Goal: Information Seeking & Learning: Learn about a topic

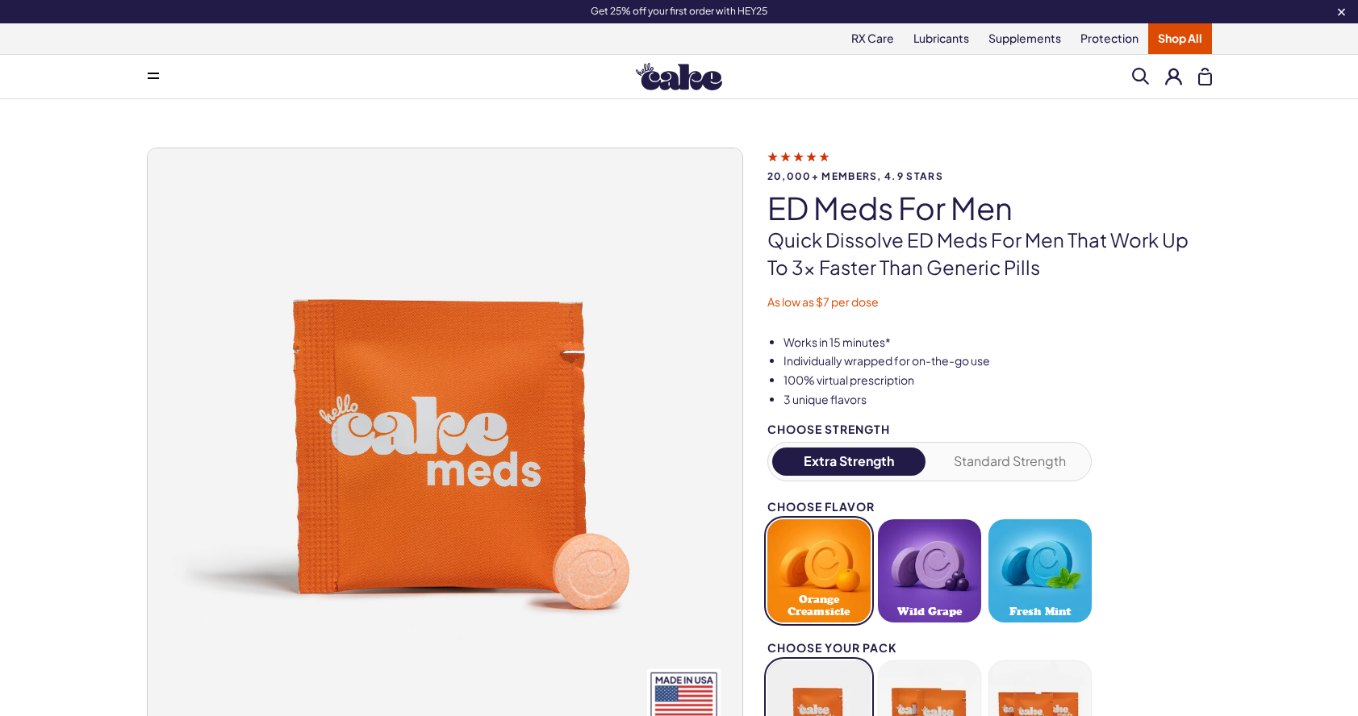
click at [693, 89] on img at bounding box center [679, 76] width 86 height 27
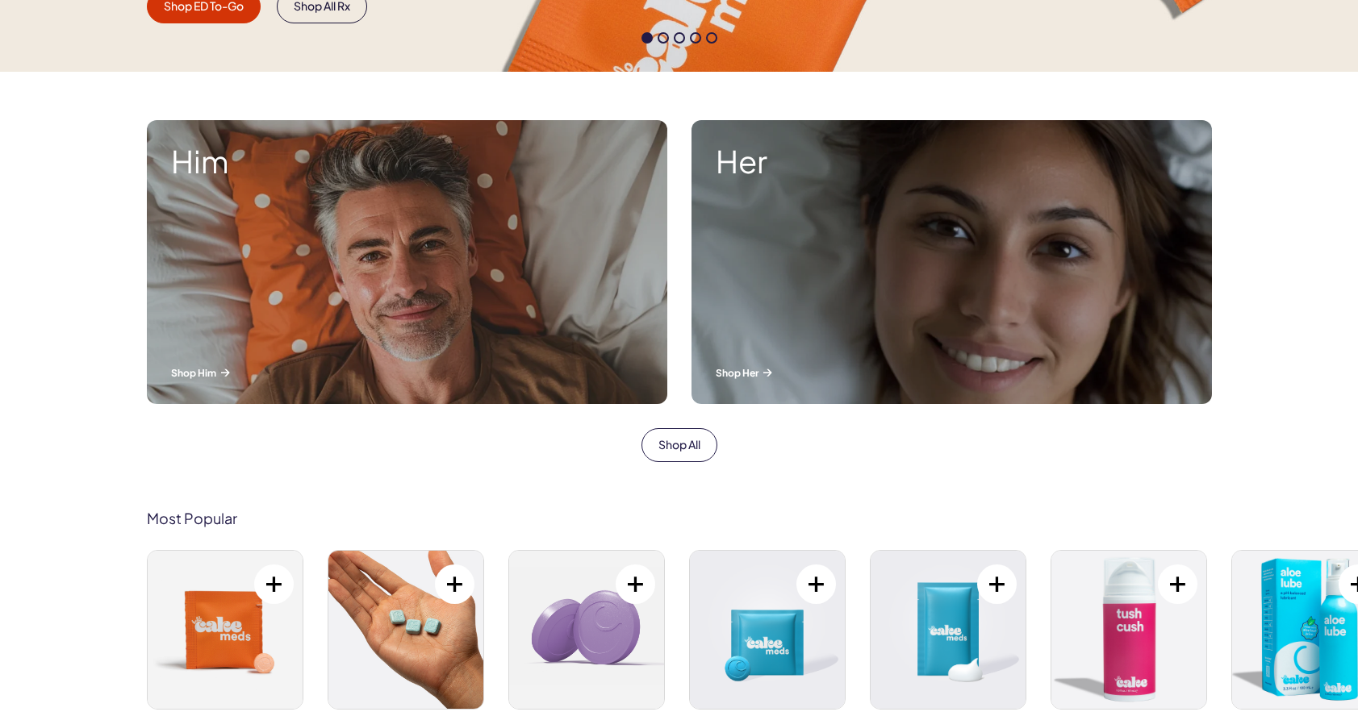
scroll to position [502, 0]
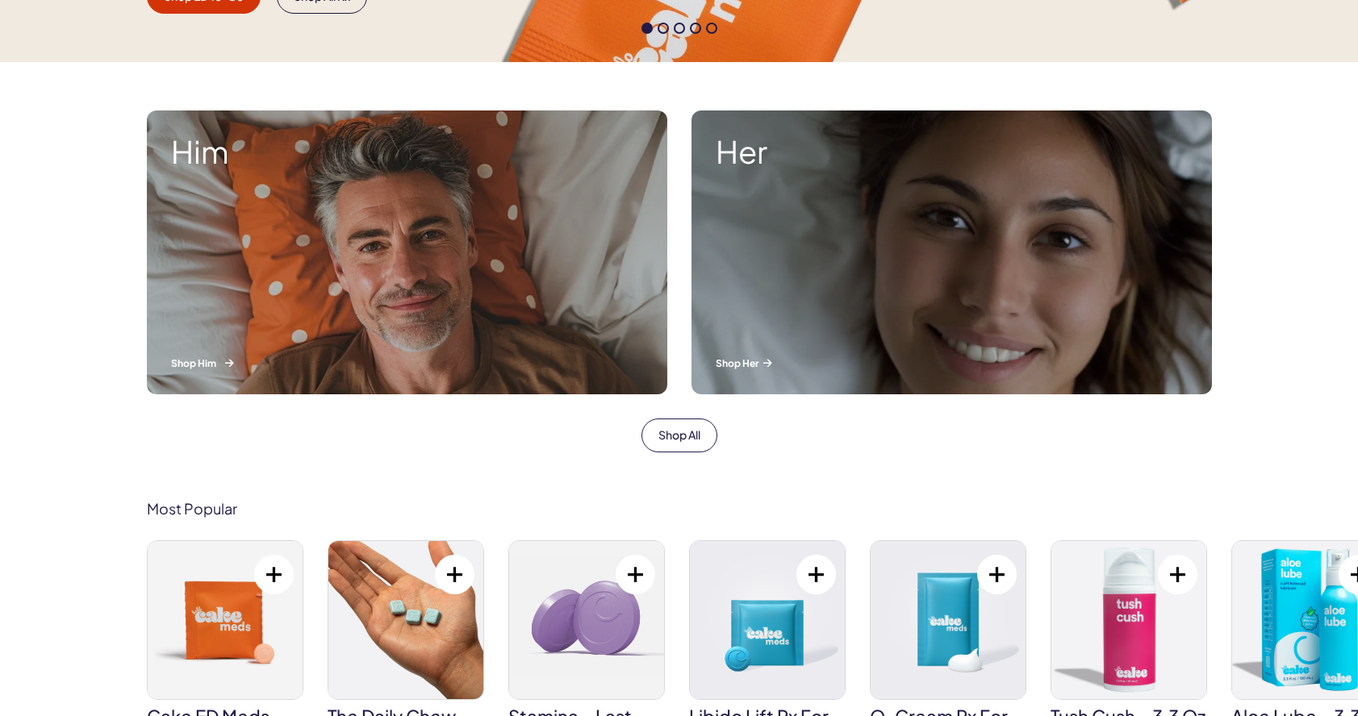
click at [309, 301] on div "Him Shop Him" at bounding box center [407, 253] width 520 height 284
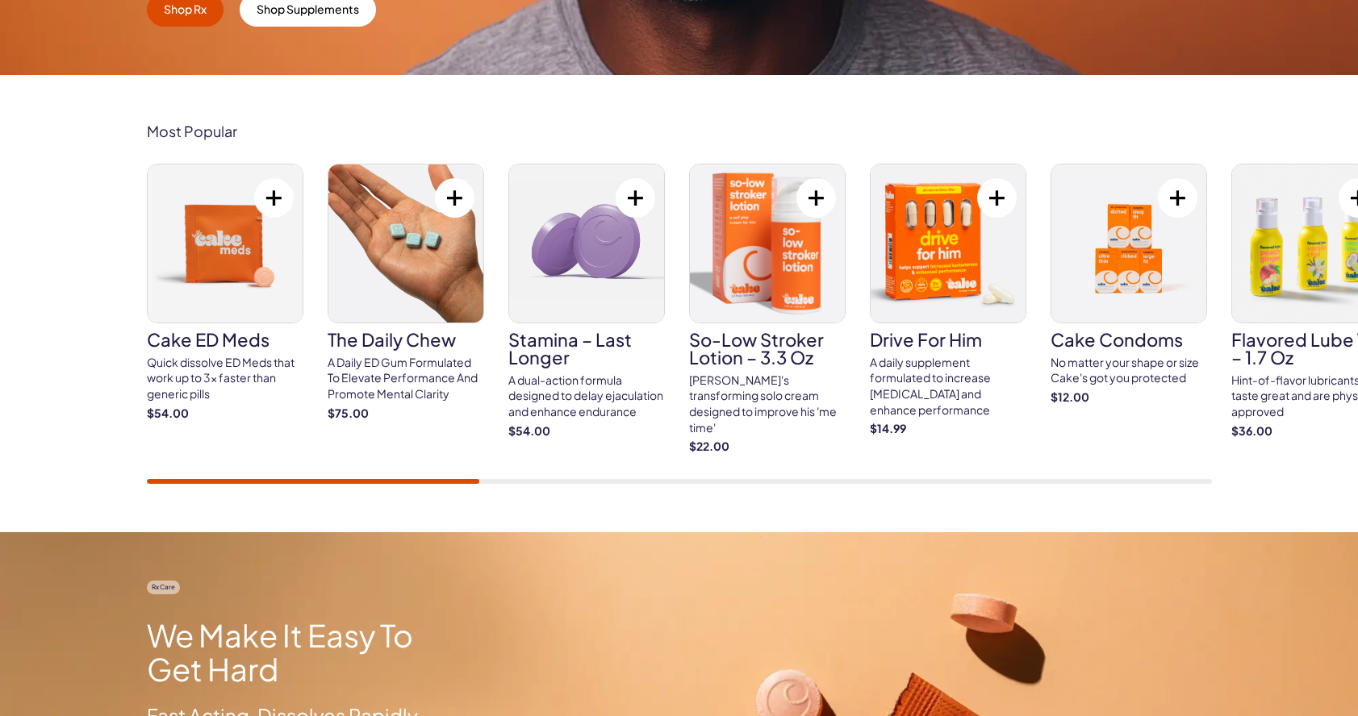
scroll to position [508, 0]
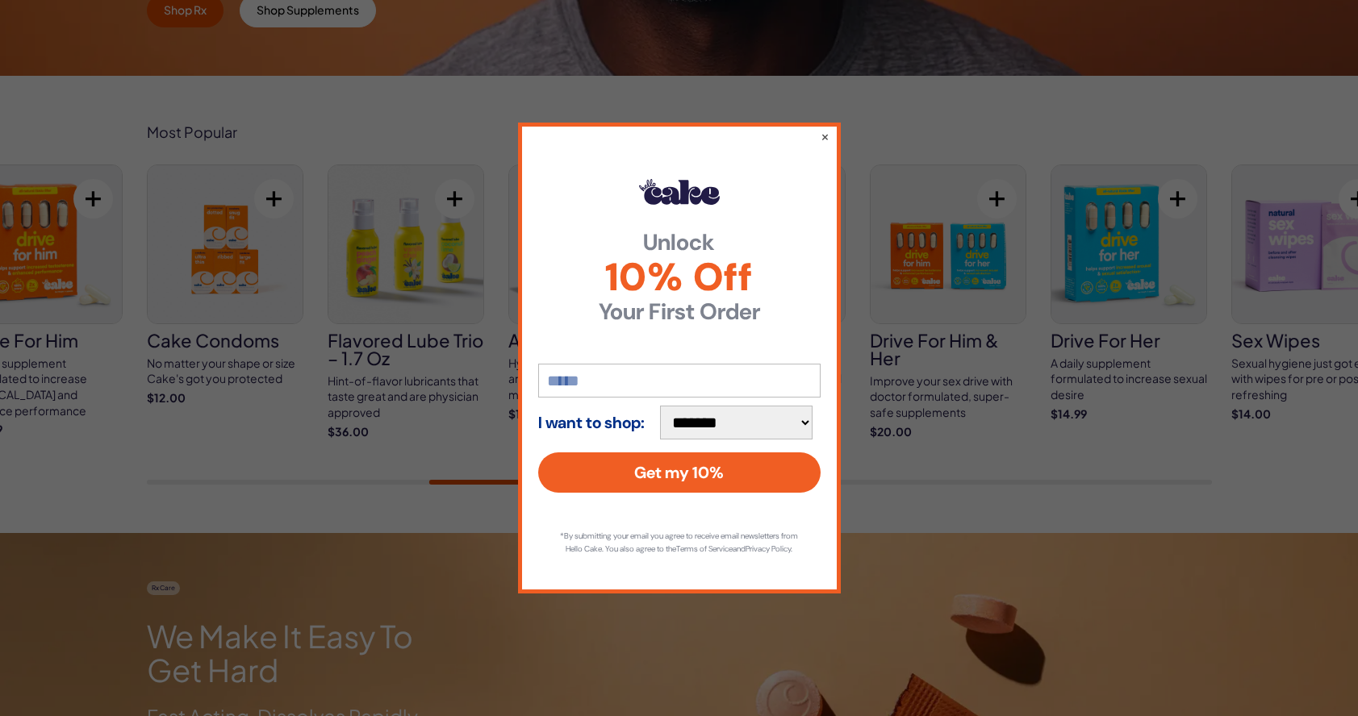
click at [831, 126] on div "**********" at bounding box center [679, 358] width 323 height 471
click at [824, 131] on button "×" at bounding box center [824, 136] width 10 height 19
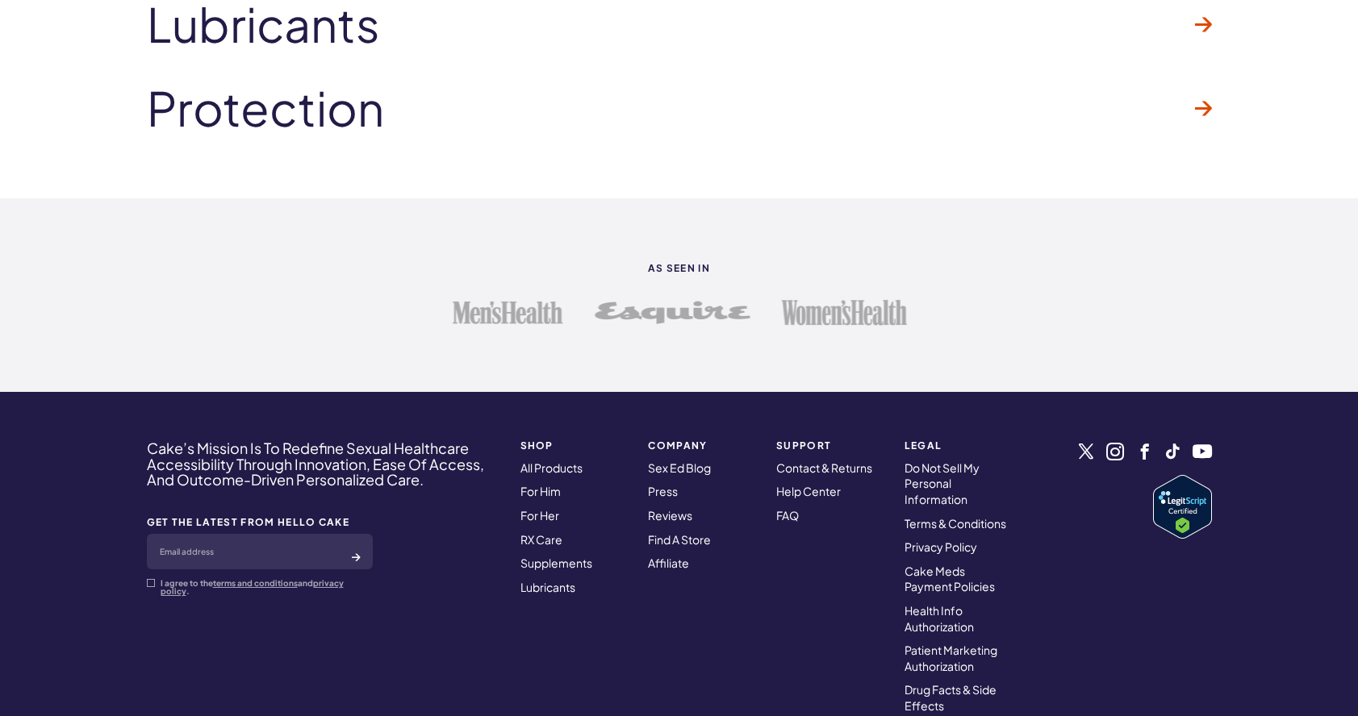
scroll to position [4551, 0]
